Goal: Find specific page/section: Find specific page/section

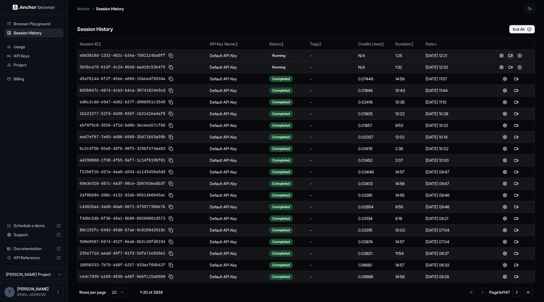
click at [510, 56] on button at bounding box center [511, 55] width 7 height 7
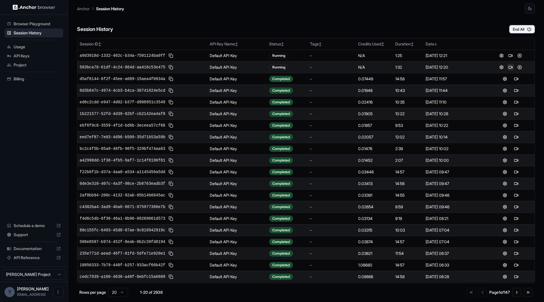
click at [510, 67] on button at bounding box center [511, 67] width 7 height 7
